Goal: Find specific page/section

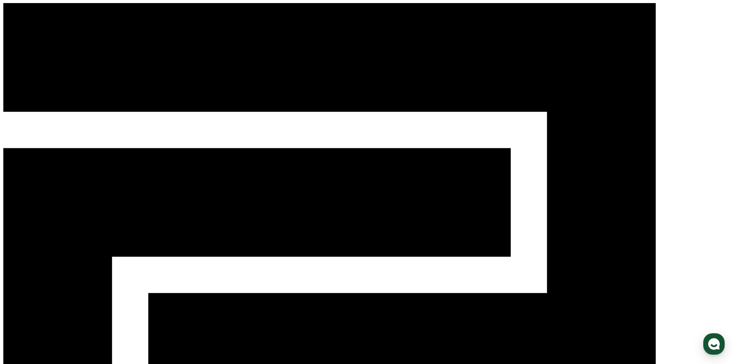
select select "**********"
